Goal: Navigation & Orientation: Find specific page/section

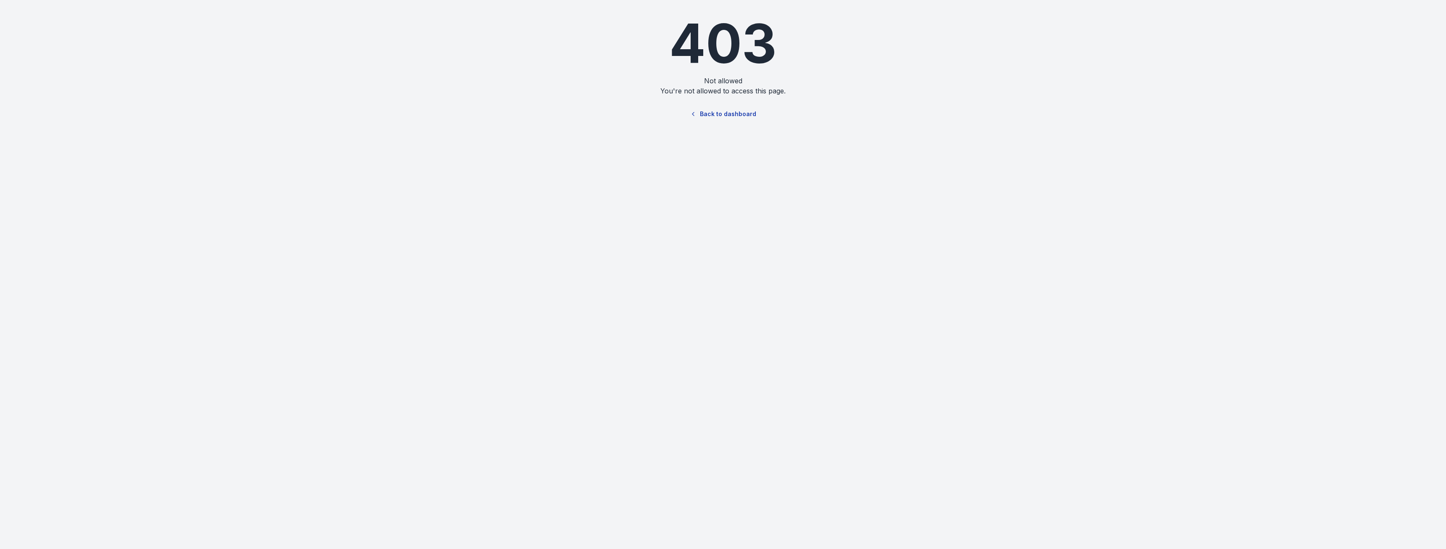
click at [712, 109] on link "Back to dashboard" at bounding box center [723, 113] width 81 height 19
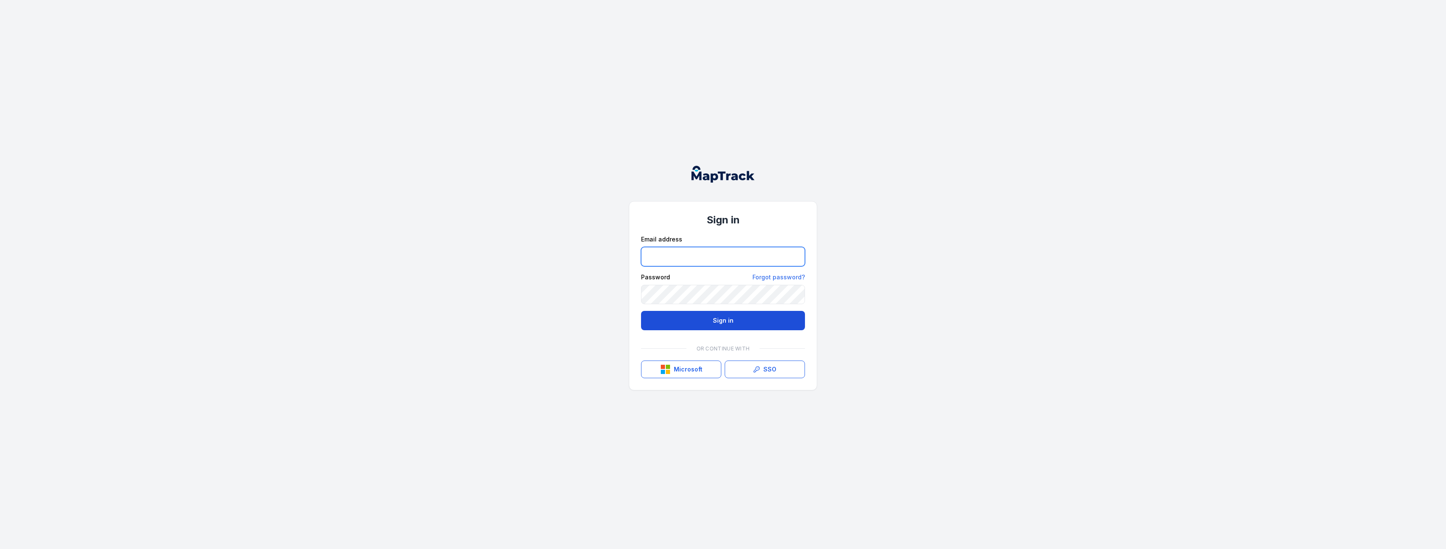
type input "**********"
click at [687, 314] on button "Sign in" at bounding box center [723, 320] width 164 height 19
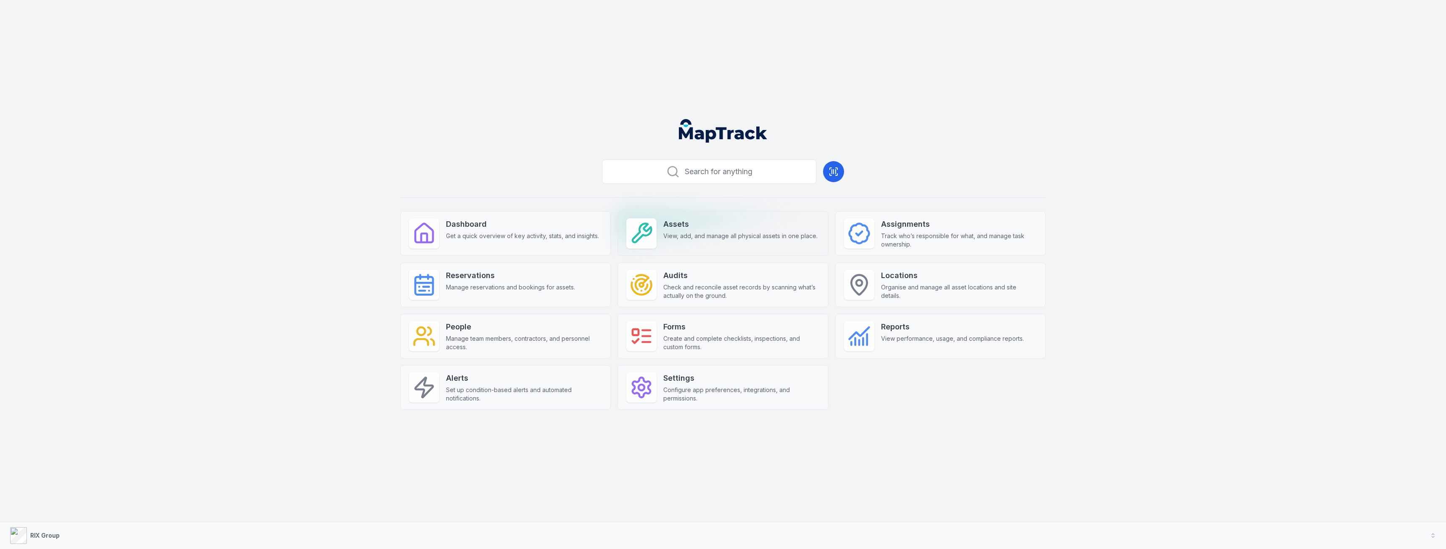
click at [718, 230] on div "Assets View, add, and manage all physical assets in one place." at bounding box center [740, 229] width 154 height 22
